Goal: Information Seeking & Learning: Learn about a topic

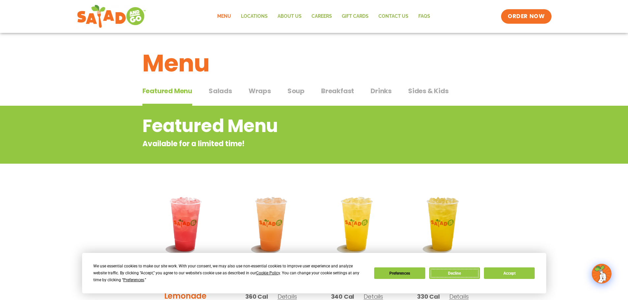
drag, startPoint x: 453, startPoint y: 274, endPoint x: 450, endPoint y: 266, distance: 8.7
click at [453, 274] on button "Decline" at bounding box center [454, 274] width 51 height 12
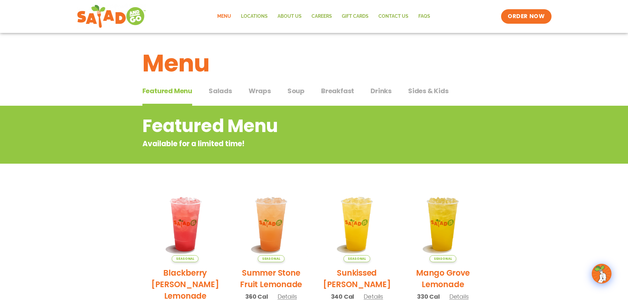
click at [225, 91] on span "Salads" at bounding box center [220, 91] width 23 height 10
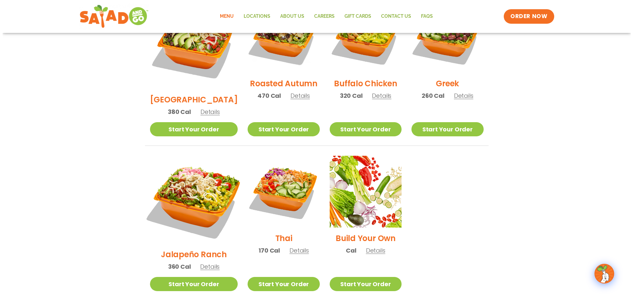
scroll to position [379, 0]
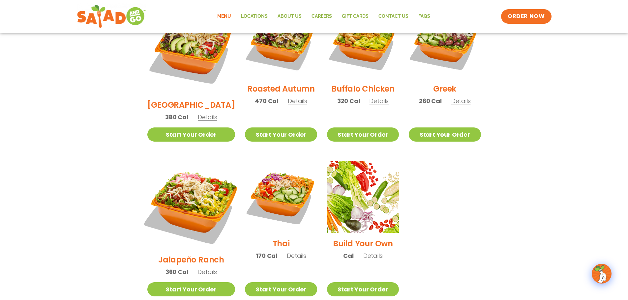
click at [189, 169] on img at bounding box center [190, 205] width 103 height 103
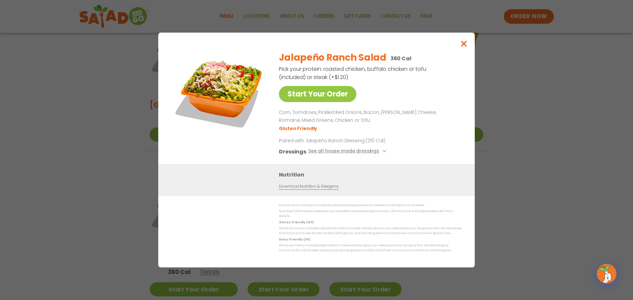
click at [231, 102] on img at bounding box center [219, 92] width 92 height 92
click at [463, 47] on icon "Close modal" at bounding box center [464, 43] width 8 height 7
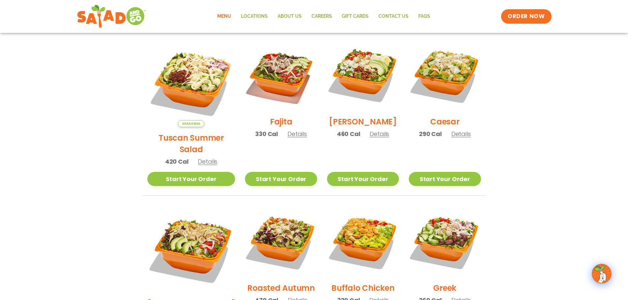
scroll to position [173, 0]
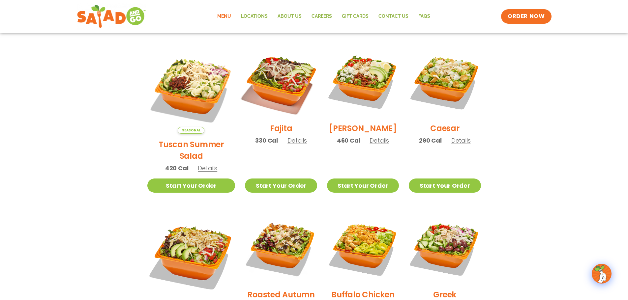
click at [262, 83] on img at bounding box center [281, 82] width 84 height 84
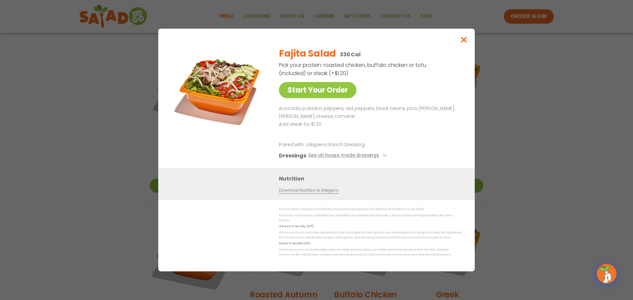
click at [235, 98] on img at bounding box center [219, 88] width 92 height 92
click at [463, 42] on icon "Close modal" at bounding box center [464, 39] width 8 height 7
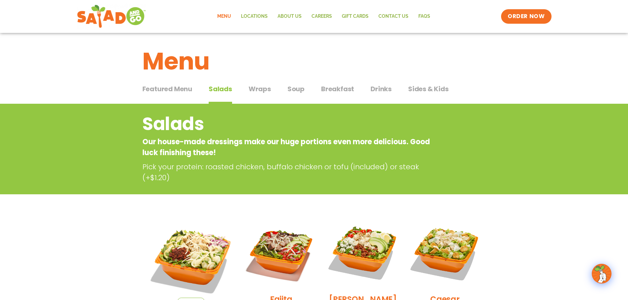
scroll to position [0, 0]
